Goal: Complete application form

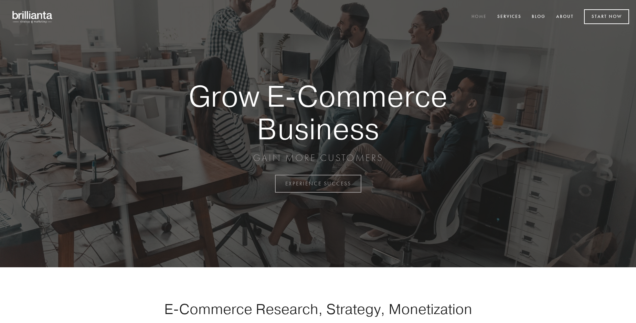
scroll to position [1804, 0]
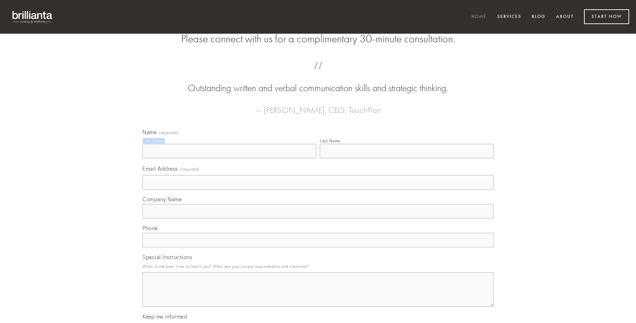
type input "[PERSON_NAME]"
click at [406, 158] on input "Last Name" at bounding box center [407, 151] width 174 height 14
type input "[PERSON_NAME]"
click at [318, 190] on input "Email Address (required)" at bounding box center [317, 182] width 351 height 14
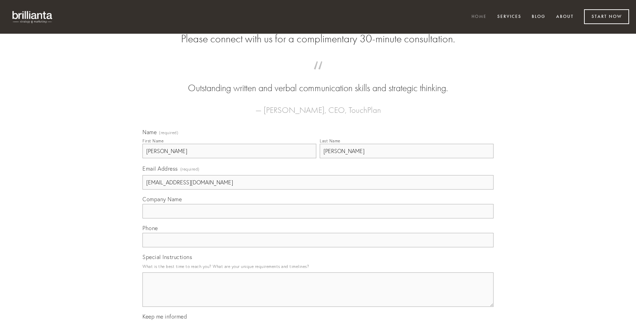
type input "[EMAIL_ADDRESS][DOMAIN_NAME]"
click at [318, 219] on input "Company Name" at bounding box center [317, 211] width 351 height 14
type input "alioqui"
click at [318, 247] on input "text" at bounding box center [317, 240] width 351 height 14
click at [318, 296] on textarea "Special Instructions" at bounding box center [317, 290] width 351 height 34
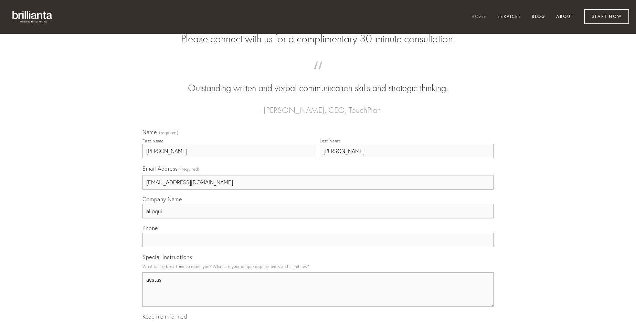
type textarea "aestas"
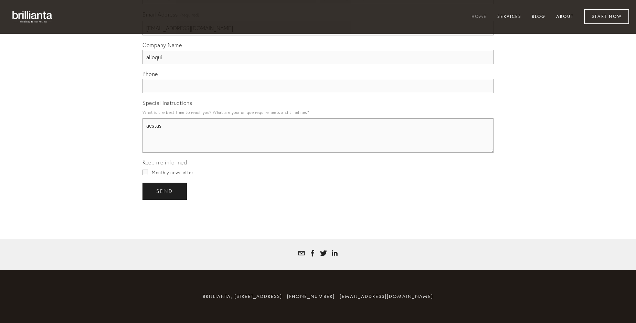
click at [165, 191] on span "send" at bounding box center [164, 191] width 17 height 6
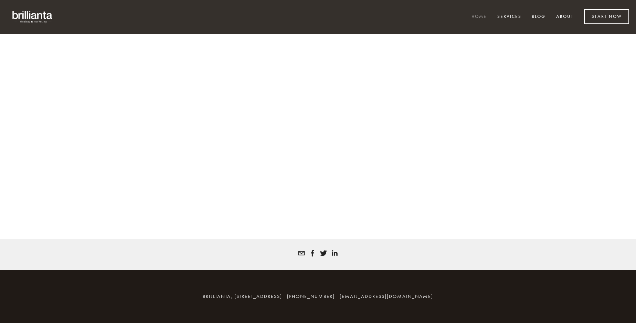
scroll to position [1795, 0]
